Goal: Task Accomplishment & Management: Use online tool/utility

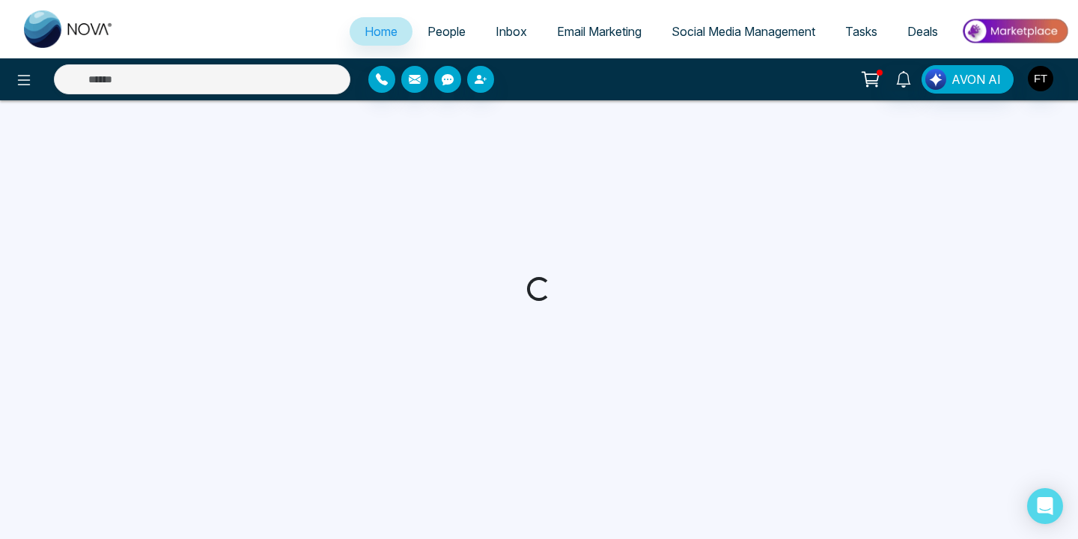
select select "*"
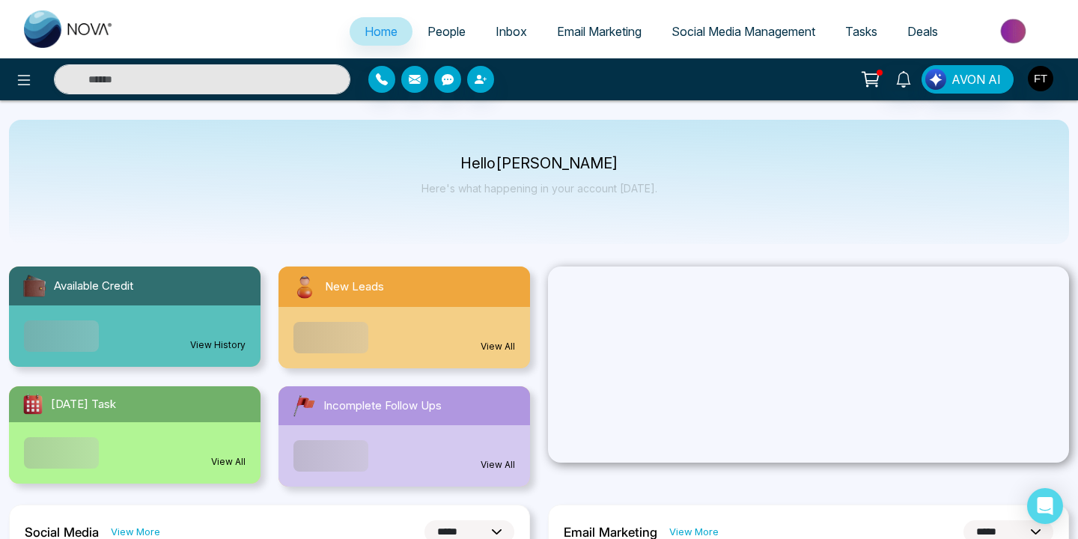
click at [581, 39] on link "Email Marketing" at bounding box center [599, 31] width 115 height 28
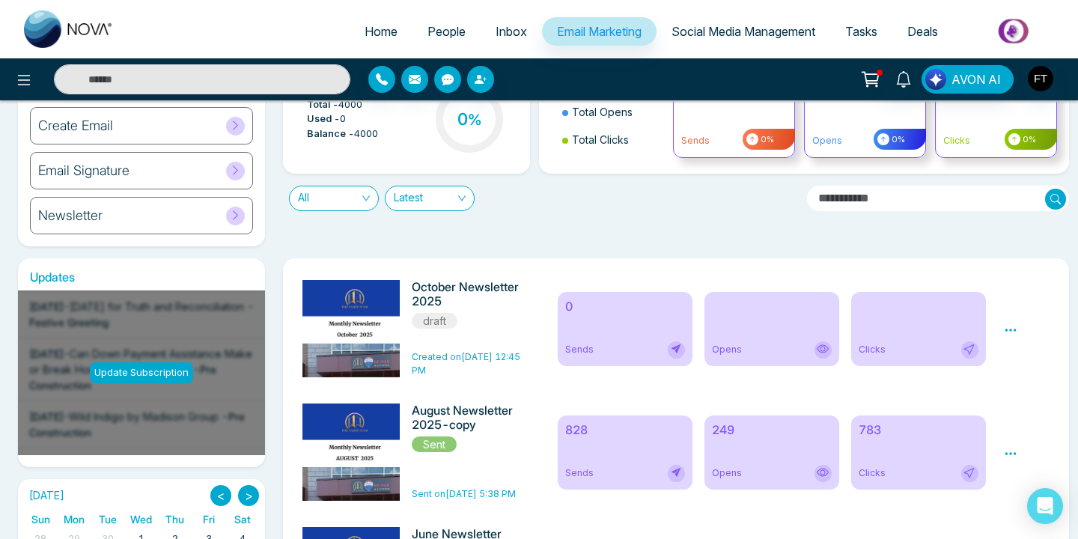
scroll to position [103, 0]
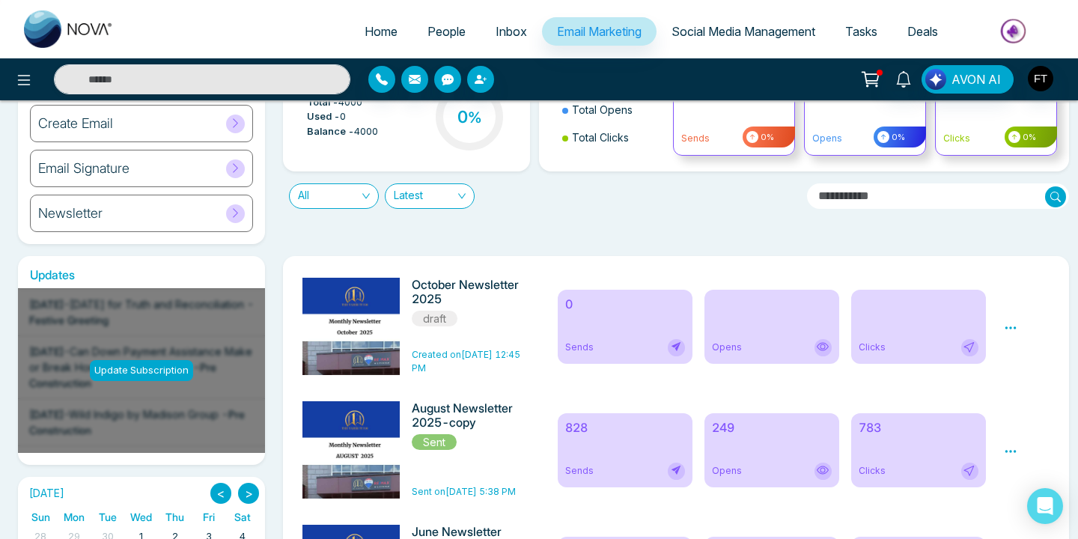
click at [1020, 327] on div "Preview Edit Delete" at bounding box center [1027, 326] width 64 height 97
click at [1011, 327] on icon at bounding box center [1010, 327] width 13 height 13
click at [1019, 378] on li "Edit" at bounding box center [1036, 375] width 40 height 22
click at [1011, 327] on icon at bounding box center [1010, 327] width 13 height 13
click at [1025, 370] on link "Edit" at bounding box center [1025, 371] width 18 height 13
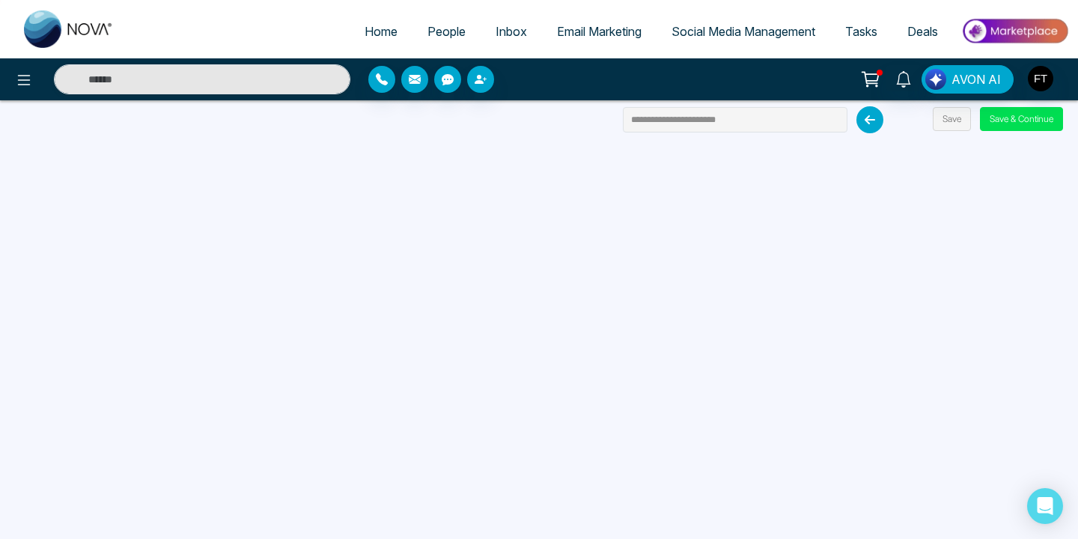
scroll to position [15, 0]
